Goal: Obtain resource: Obtain resource

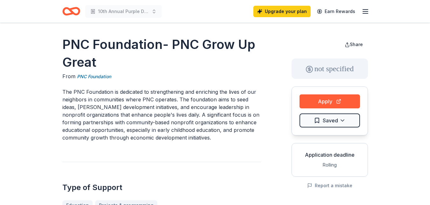
click at [402, 16] on header "10th Annual Purple Diamond Awards Gala Upgrade your plan Earn Rewards" at bounding box center [215, 11] width 430 height 23
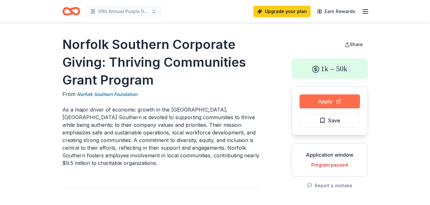
click at [341, 101] on button "Apply" at bounding box center [329, 101] width 60 height 14
